Goal: Use online tool/utility: Utilize a website feature to perform a specific function

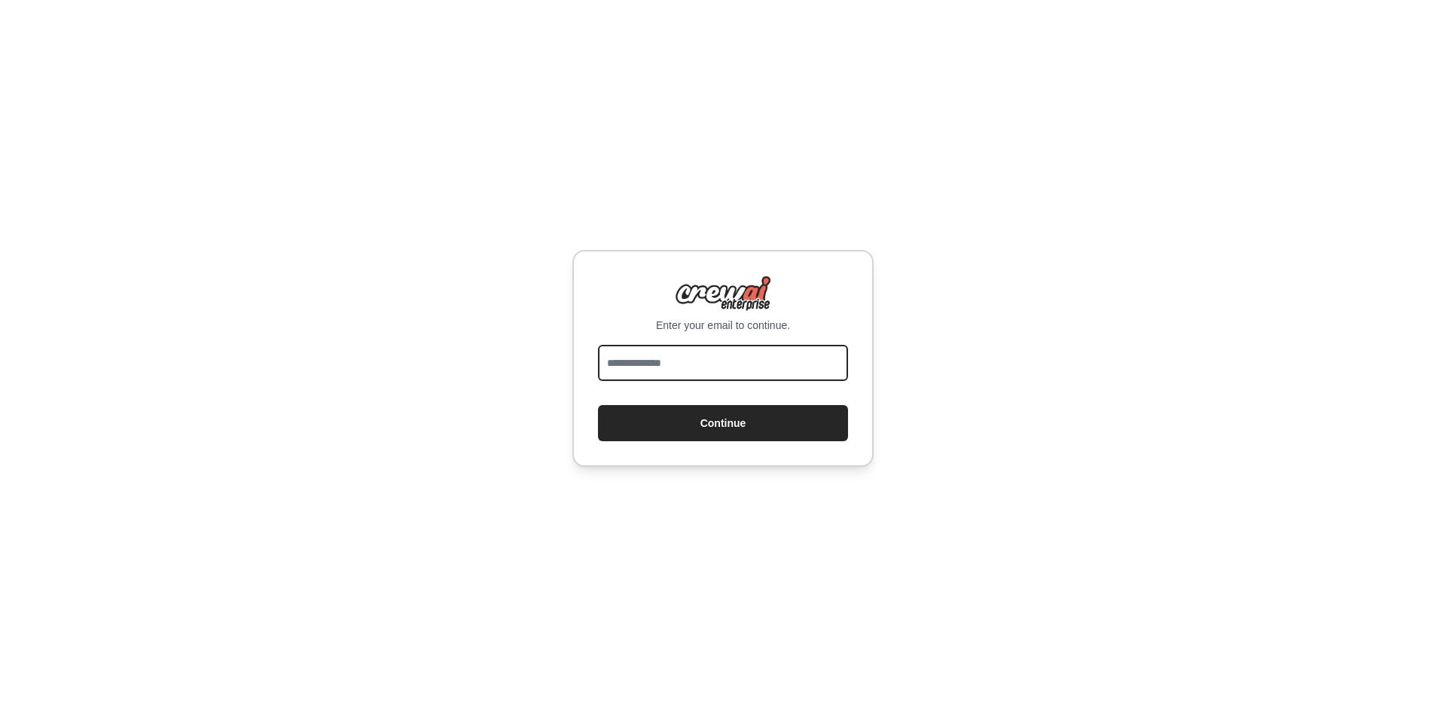
click at [743, 355] on input "email" at bounding box center [723, 363] width 250 height 36
type input "**********"
click at [598, 405] on button "Continue" at bounding box center [723, 423] width 250 height 36
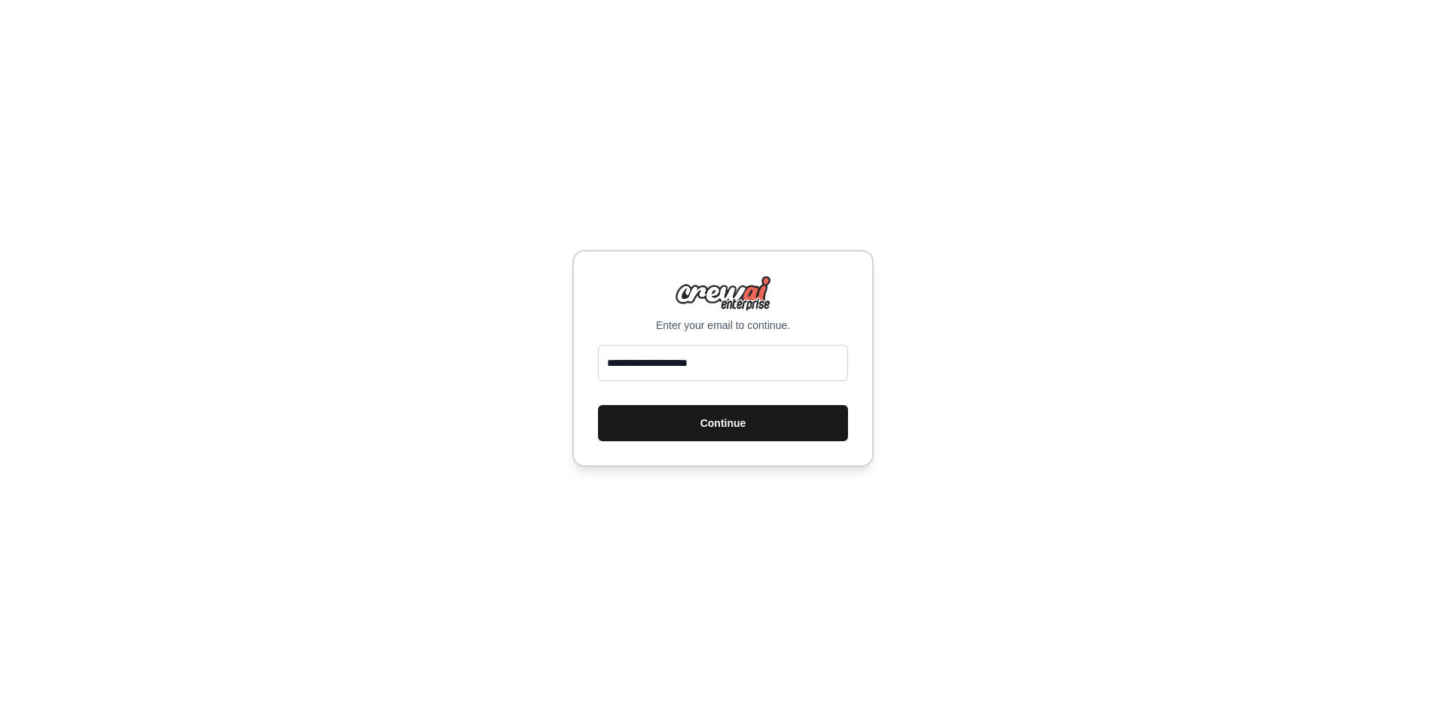
click at [807, 427] on button "Continue" at bounding box center [723, 423] width 250 height 36
click at [743, 415] on button "Continue" at bounding box center [723, 423] width 250 height 36
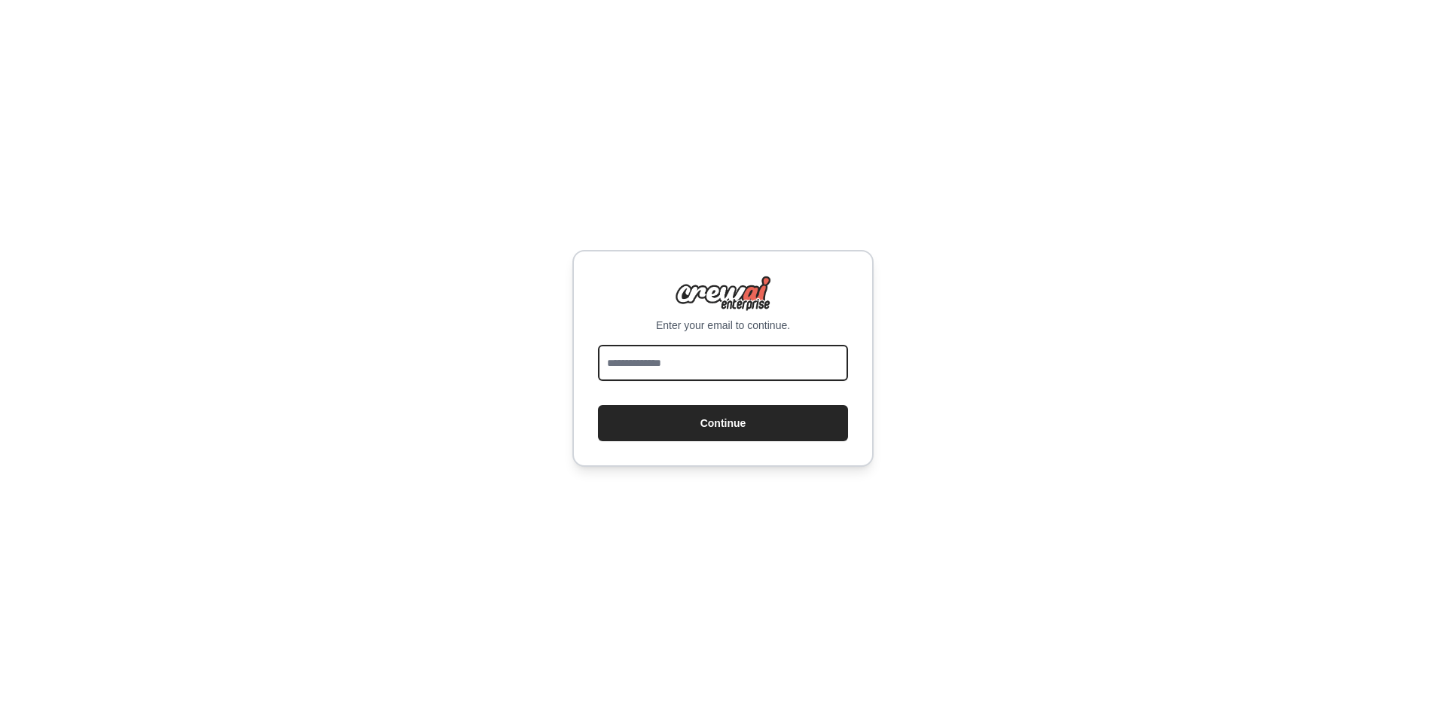
click at [764, 358] on input "email" at bounding box center [723, 363] width 250 height 36
type input "**********"
click at [598, 405] on button "Continue" at bounding box center [723, 423] width 250 height 36
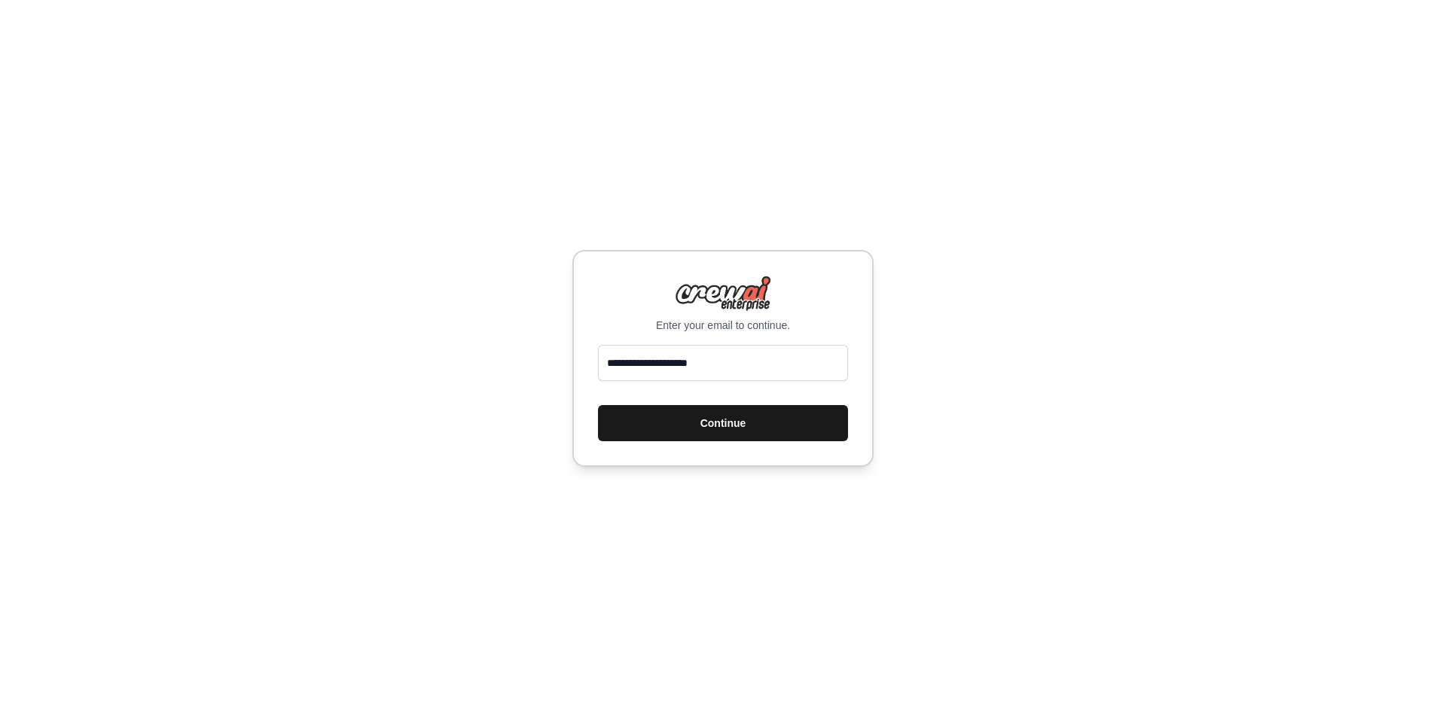
click at [797, 434] on button "Continue" at bounding box center [723, 423] width 250 height 36
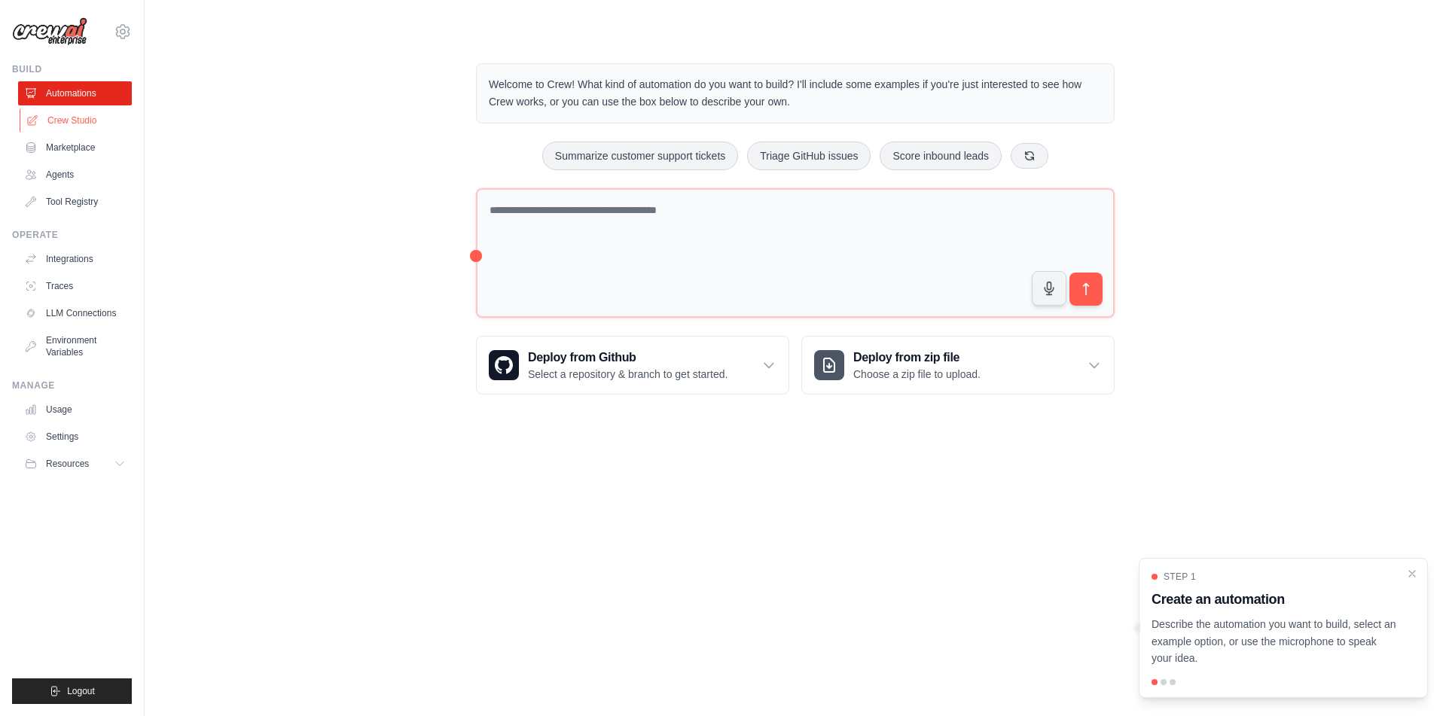
click at [92, 116] on link "Crew Studio" at bounding box center [77, 120] width 114 height 24
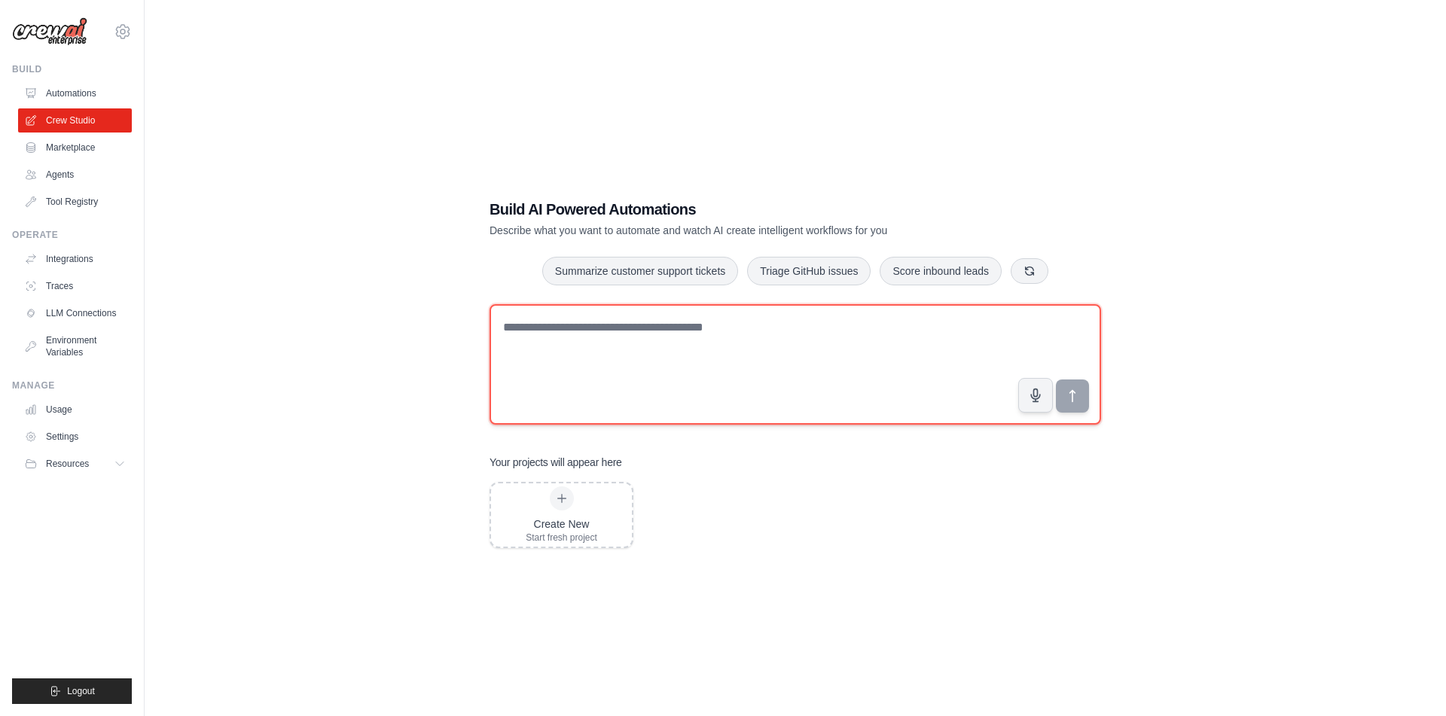
click at [724, 352] on textarea at bounding box center [794, 364] width 611 height 120
paste textarea "**********"
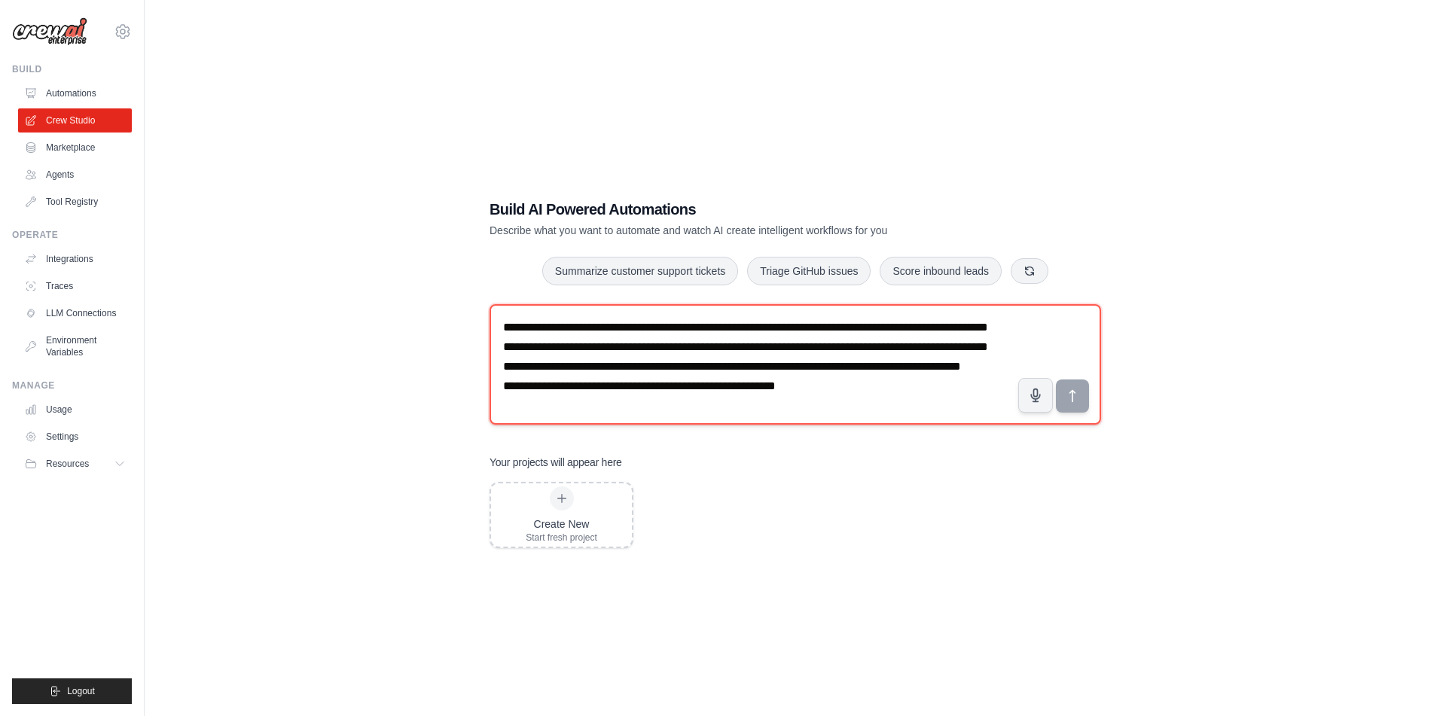
scroll to position [31, 0]
type textarea "**********"
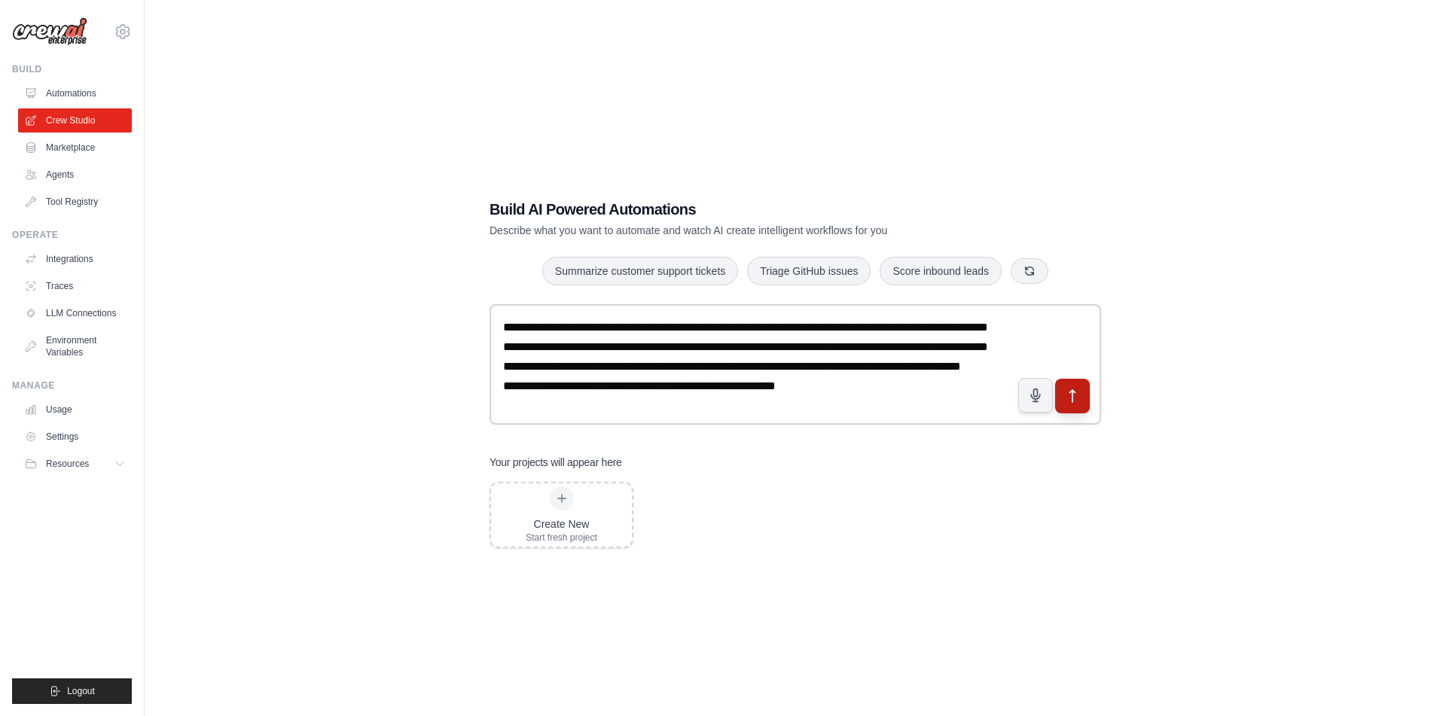
click at [1076, 389] on icon "submit" at bounding box center [1073, 396] width 16 height 16
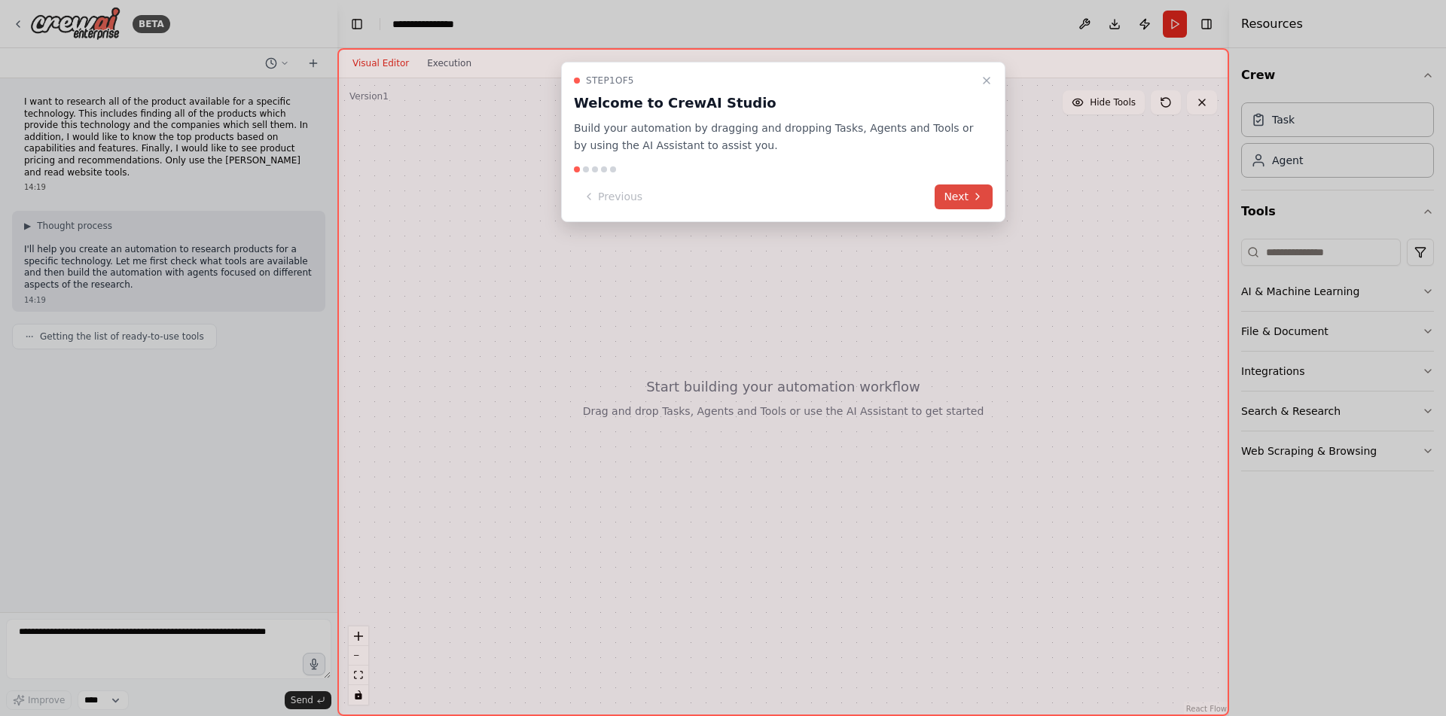
click at [976, 193] on icon at bounding box center [977, 197] width 12 height 12
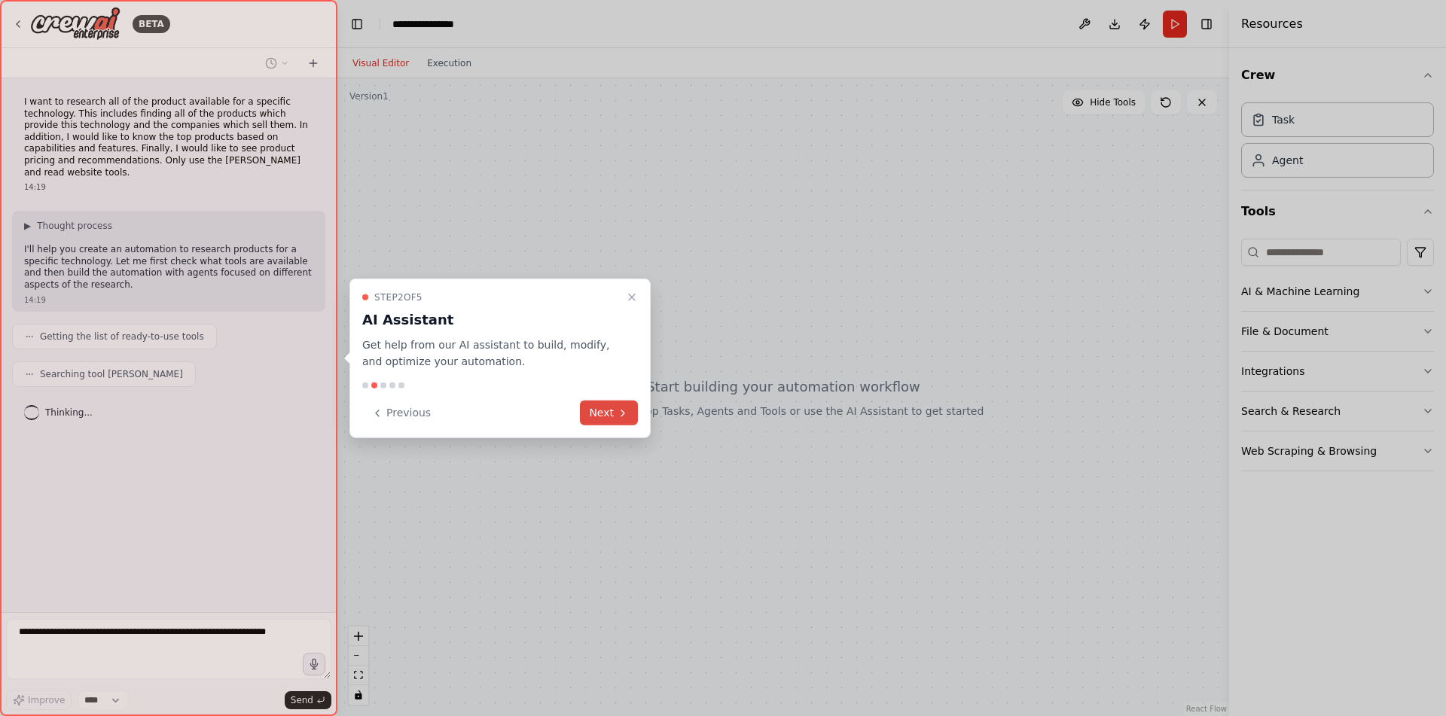
click at [611, 421] on button "Next" at bounding box center [609, 413] width 58 height 25
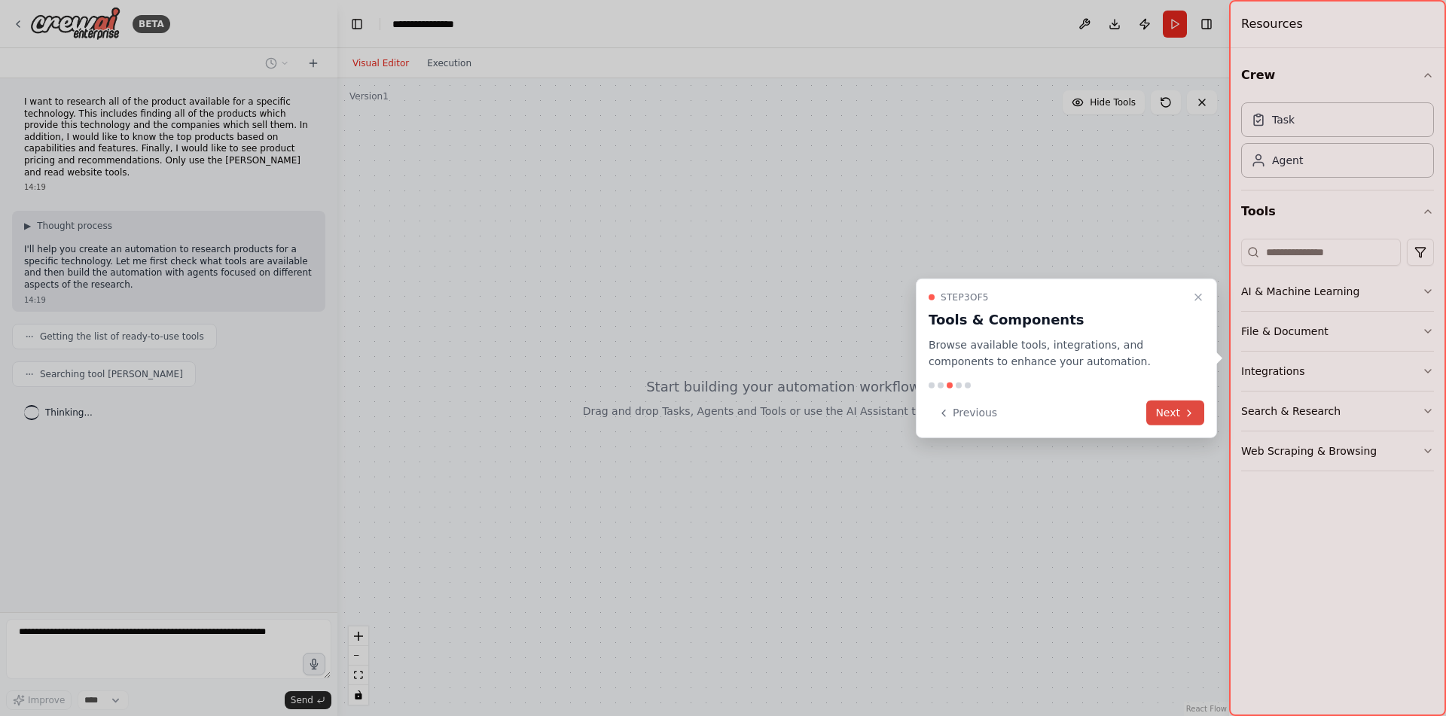
click at [1184, 414] on icon at bounding box center [1189, 413] width 12 height 12
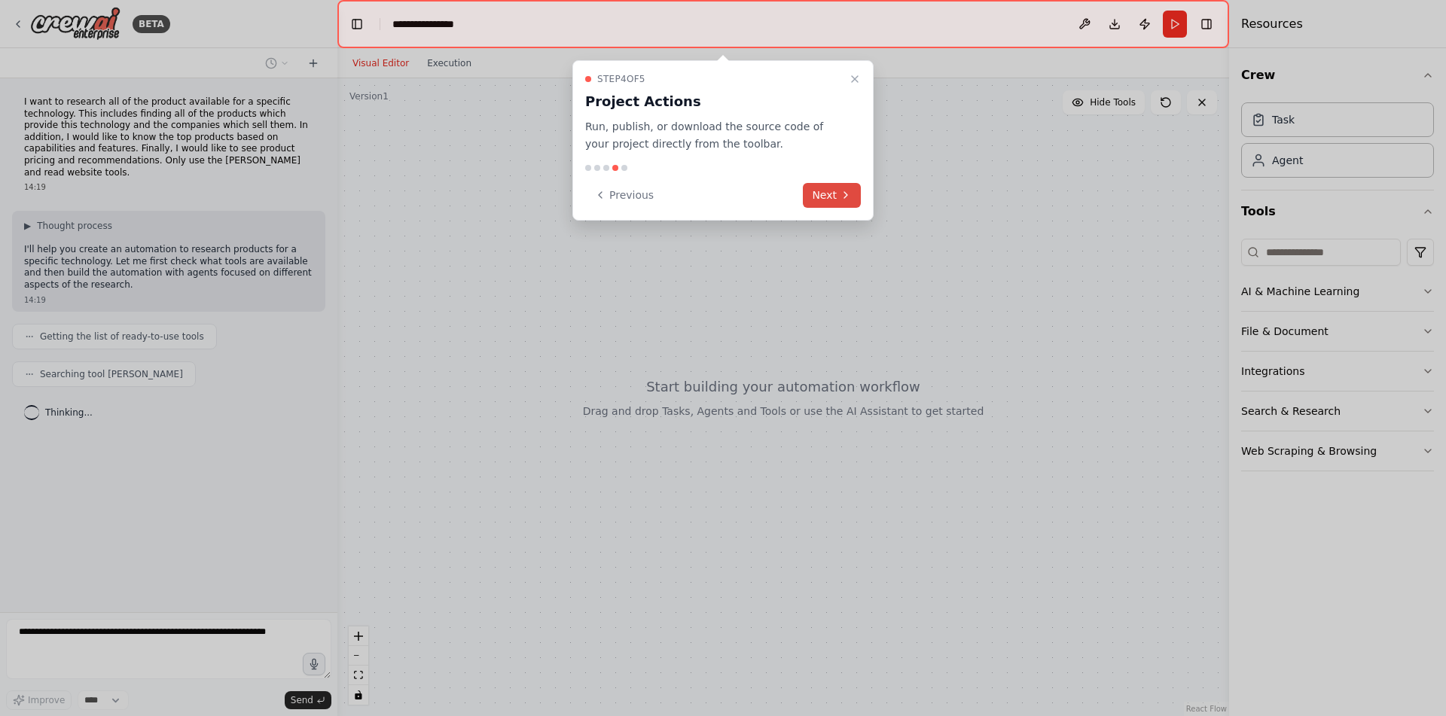
click at [840, 195] on icon at bounding box center [846, 195] width 12 height 12
click at [840, 48] on div at bounding box center [783, 24] width 892 height 48
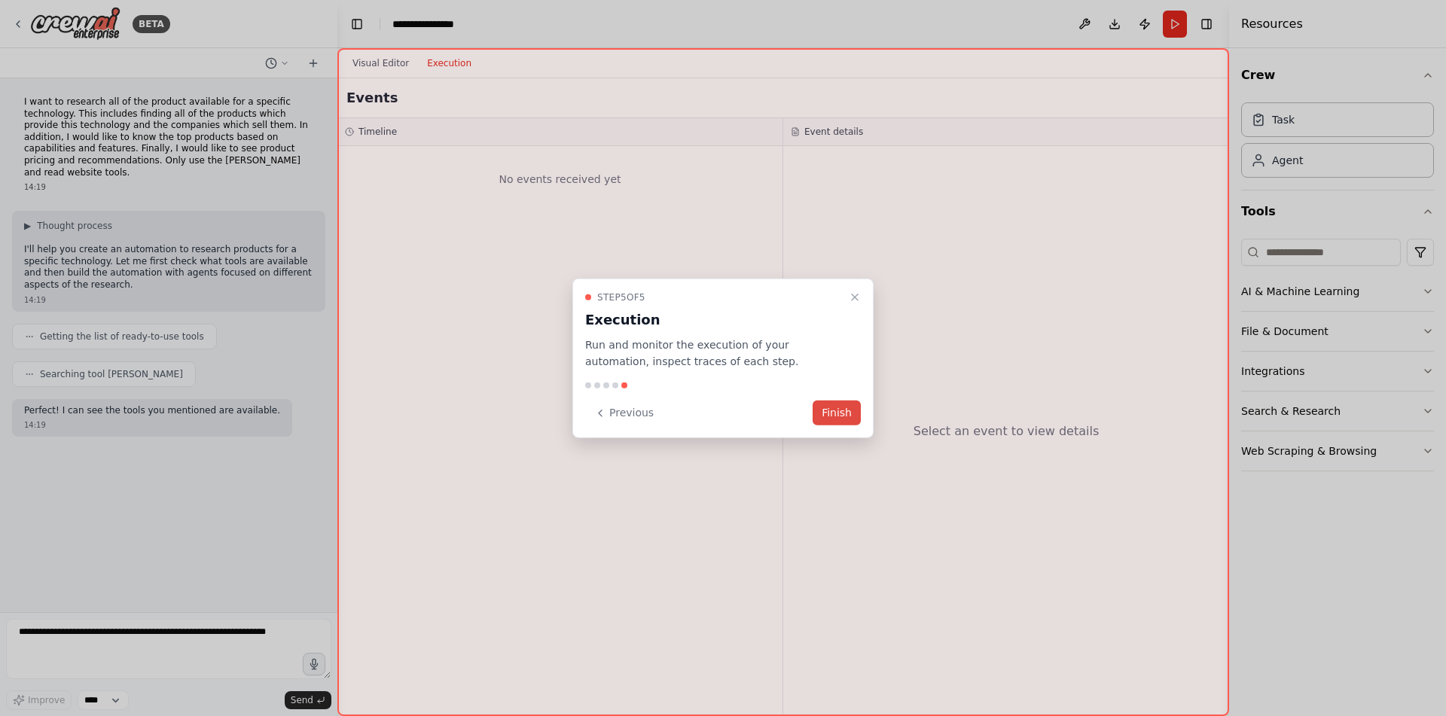
click at [830, 419] on button "Finish" at bounding box center [837, 413] width 48 height 25
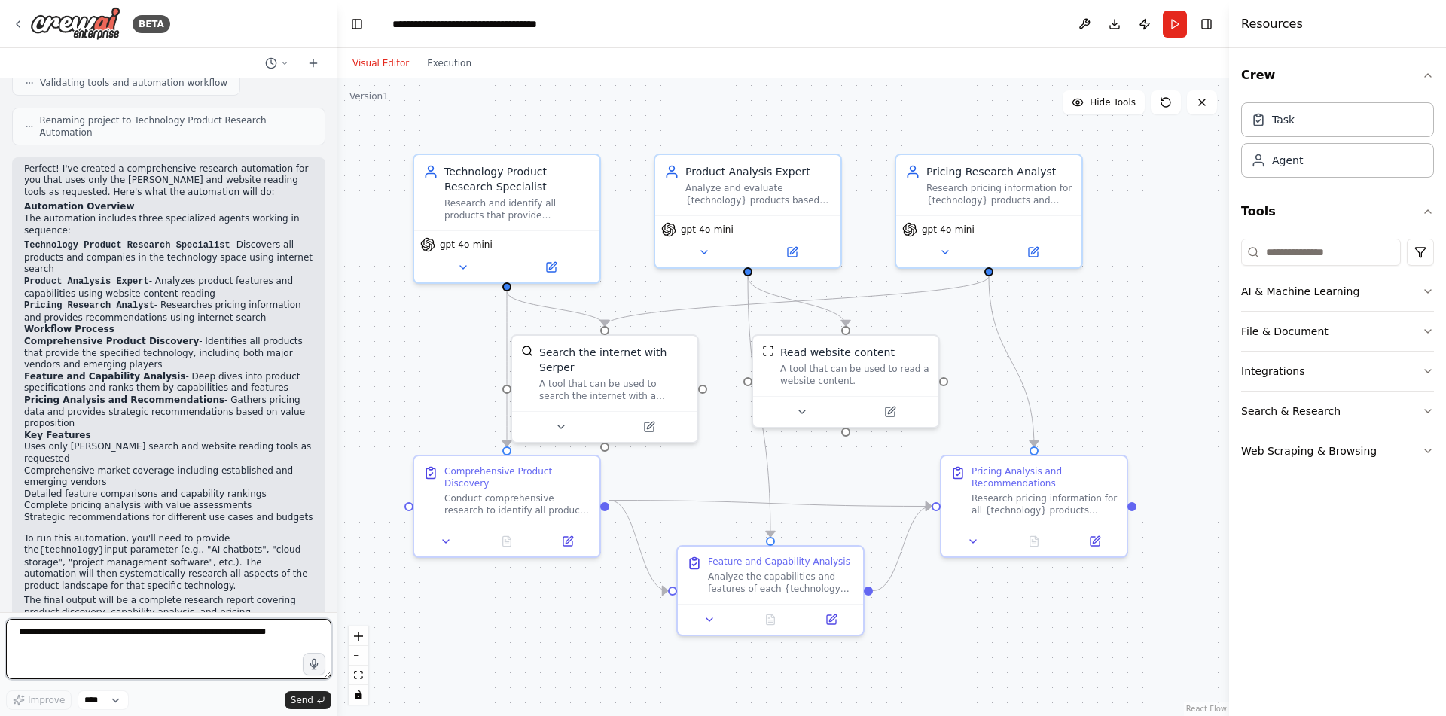
scroll to position [800, 0]
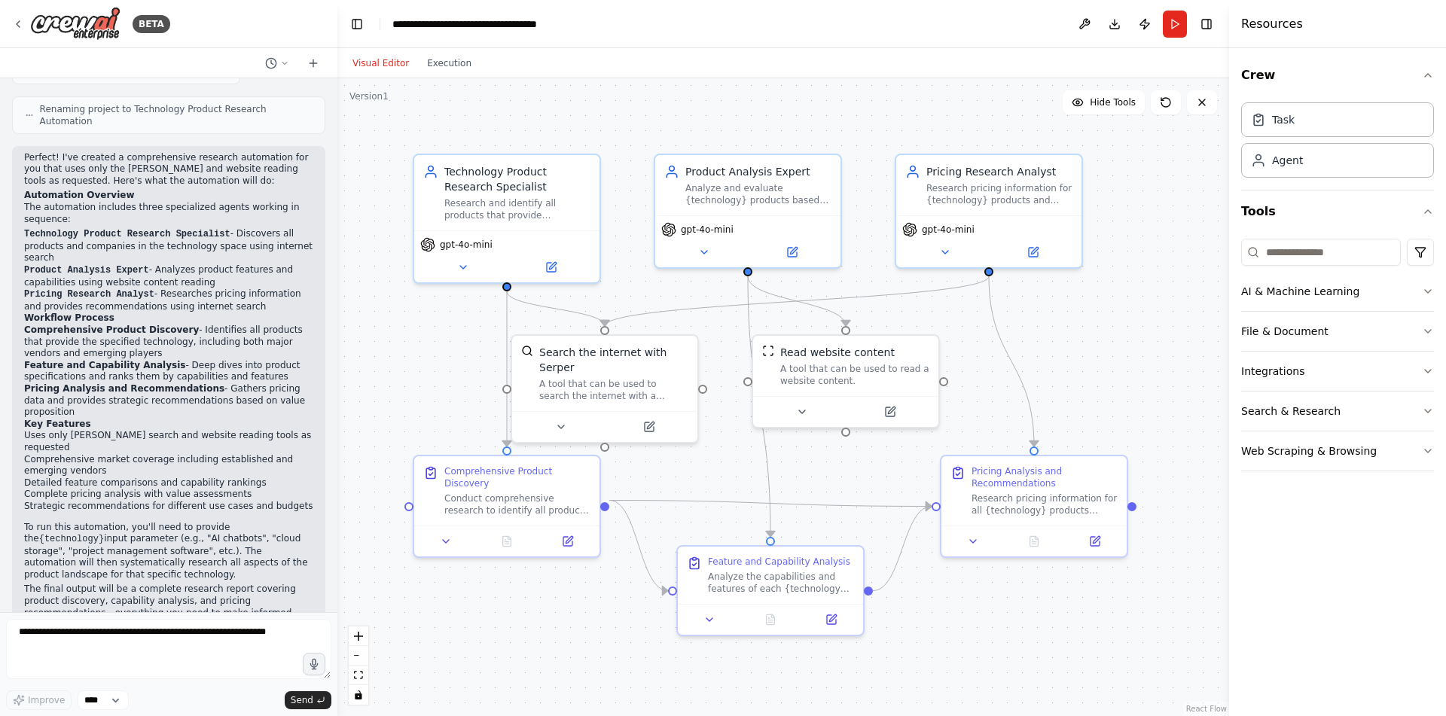
click at [852, 126] on div ".deletable-edge-delete-btn { width: 20px; height: 20px; border: 0px solid #ffff…" at bounding box center [783, 397] width 892 height 638
click at [1096, 380] on div ".deletable-edge-delete-btn { width: 20px; height: 20px; border: 0px solid #ffff…" at bounding box center [783, 397] width 892 height 638
click at [1179, 25] on button "Run" at bounding box center [1175, 24] width 24 height 27
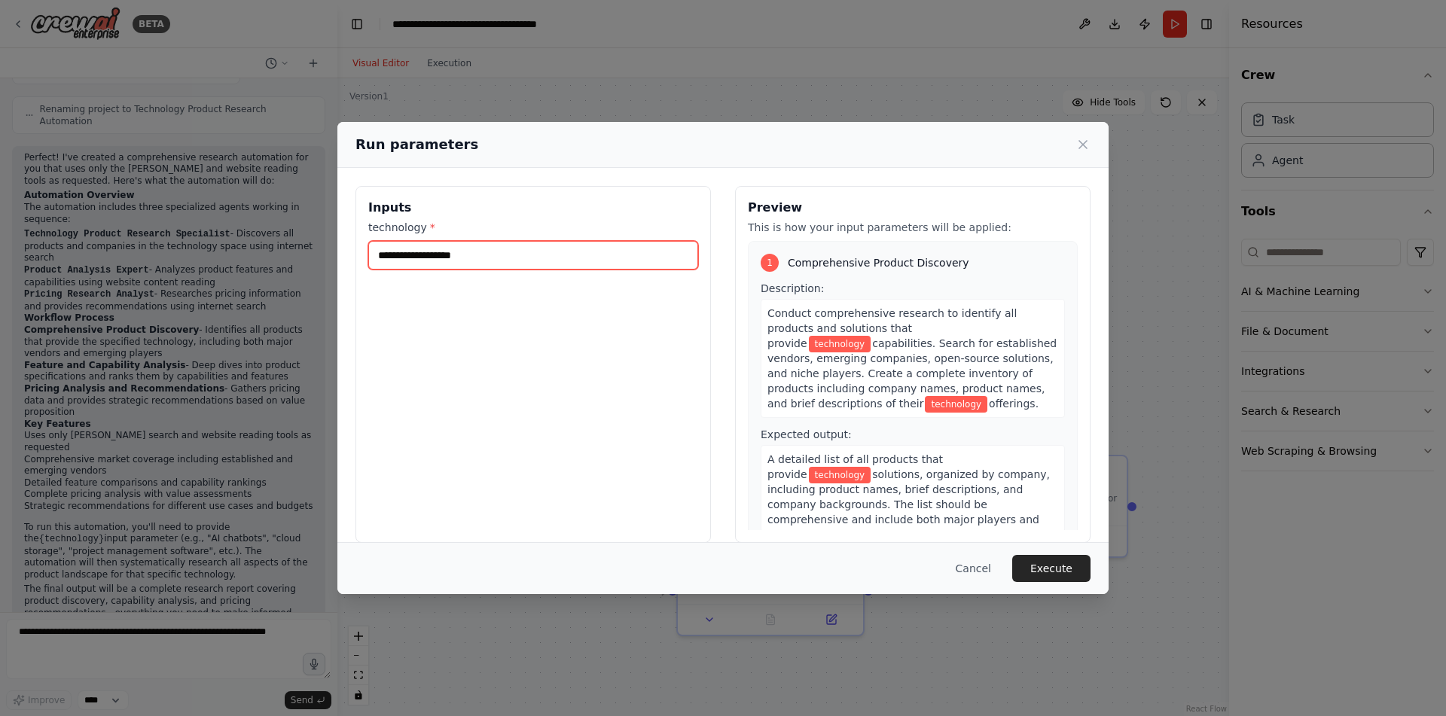
click at [624, 245] on input "technology *" at bounding box center [533, 255] width 330 height 29
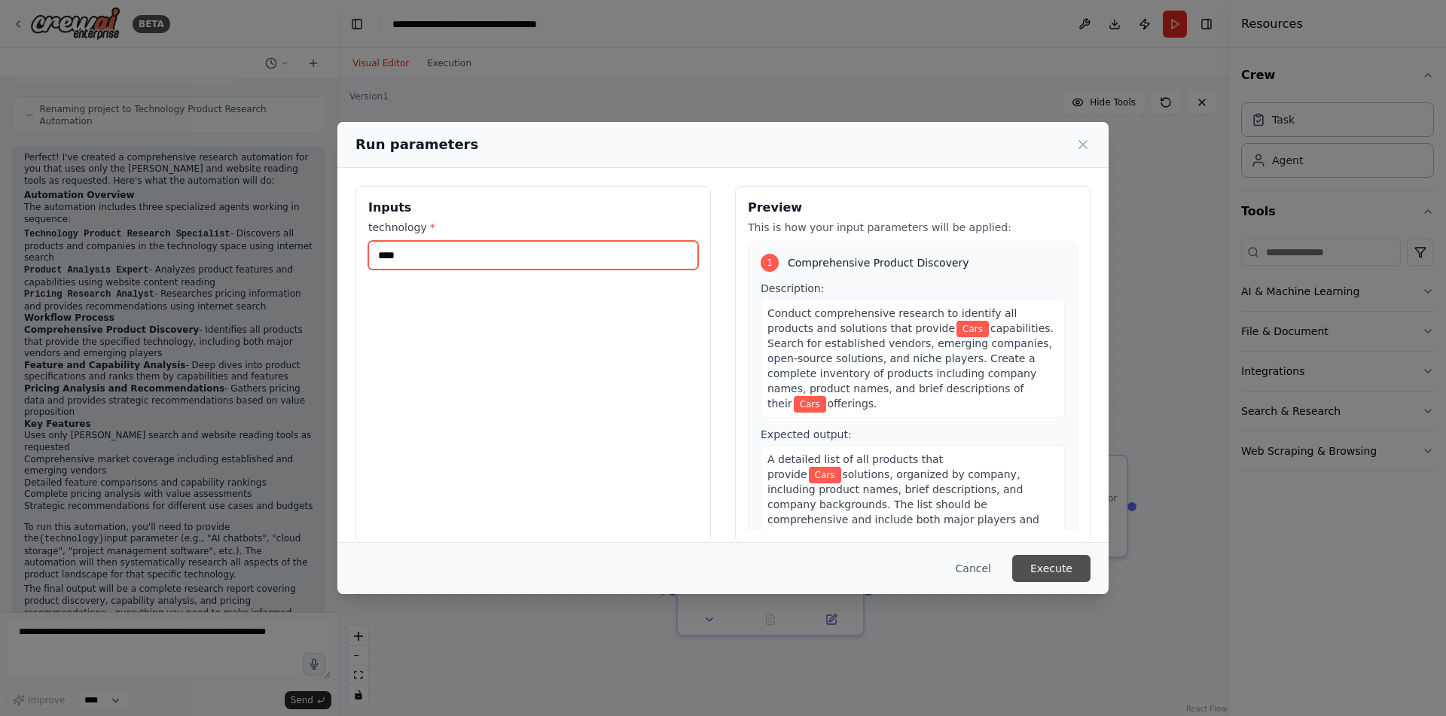
type input "****"
click at [1026, 562] on button "Execute" at bounding box center [1051, 568] width 78 height 27
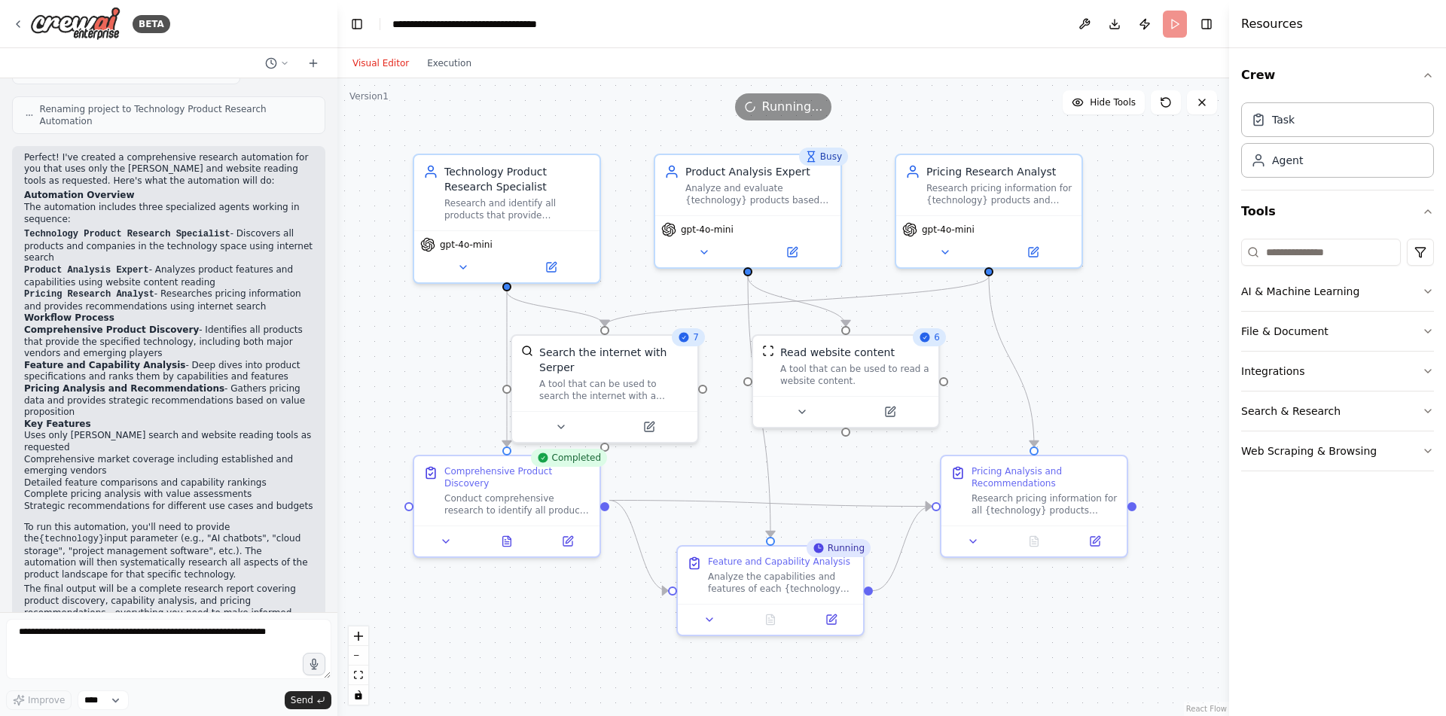
click at [1135, 352] on div ".deletable-edge-delete-btn { width: 20px; height: 20px; border: 0px solid #ffff…" at bounding box center [783, 397] width 892 height 638
